Goal: Task Accomplishment & Management: Manage account settings

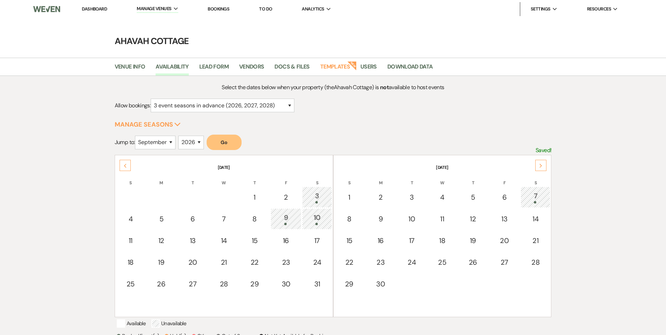
select select "3"
select select "9"
select select "2026"
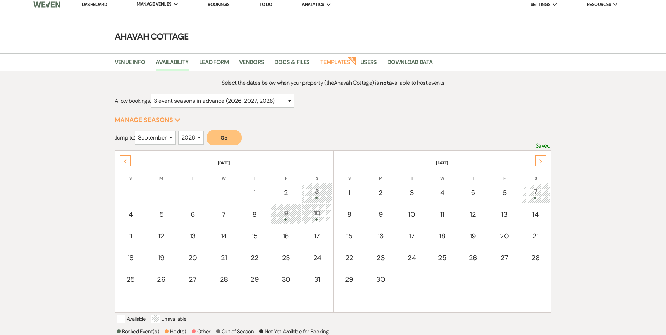
scroll to position [5, 0]
click at [96, 5] on link "Dashboard" at bounding box center [94, 4] width 25 height 6
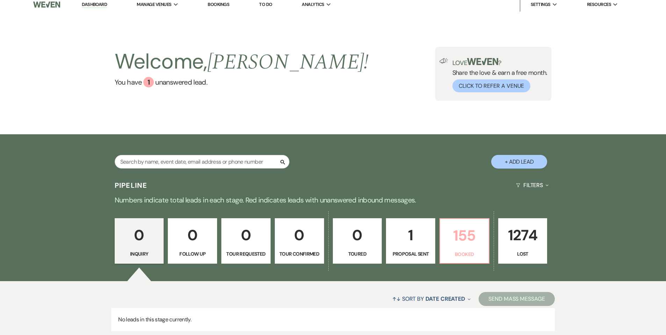
click at [455, 235] on p "155" at bounding box center [465, 235] width 40 height 23
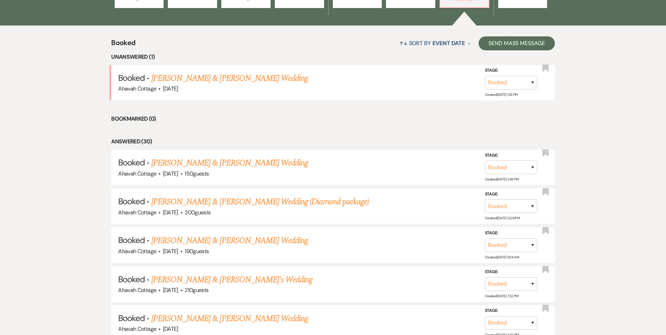
scroll to position [263, 0]
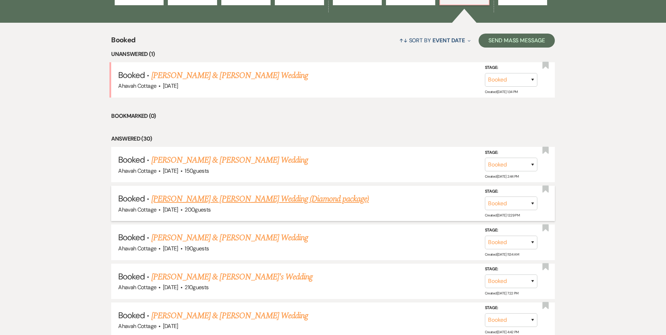
click at [239, 197] on link "[PERSON_NAME] & [PERSON_NAME] Wedding (Diamond package)" at bounding box center [260, 199] width 218 height 13
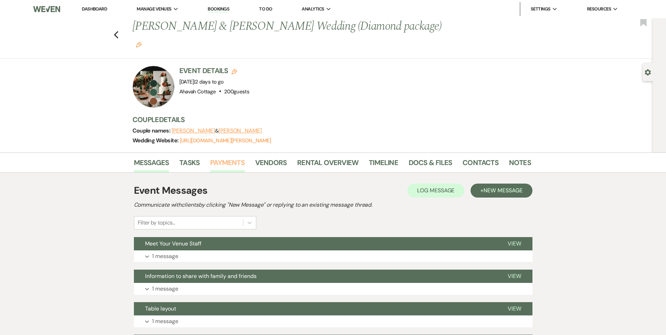
click at [229, 157] on link "Payments" at bounding box center [227, 164] width 35 height 15
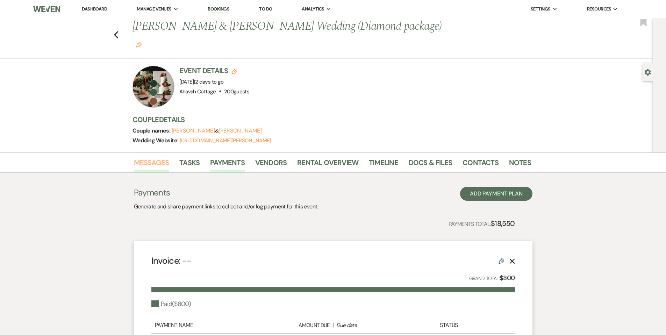
click at [156, 157] on link "Messages" at bounding box center [151, 164] width 35 height 15
